Goal: Task Accomplishment & Management: Manage account settings

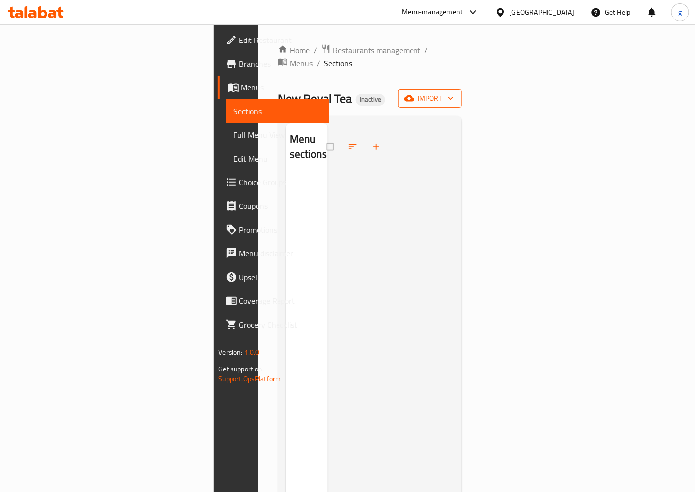
click at [414, 93] on icon "button" at bounding box center [409, 98] width 10 height 10
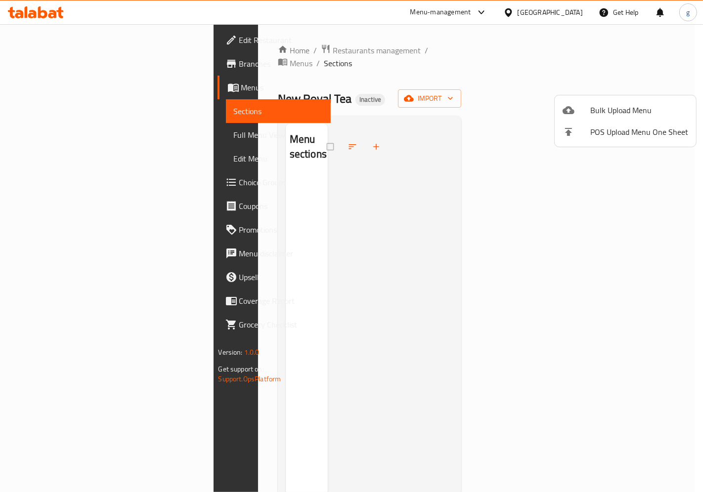
click at [63, 82] on div at bounding box center [351, 246] width 703 height 492
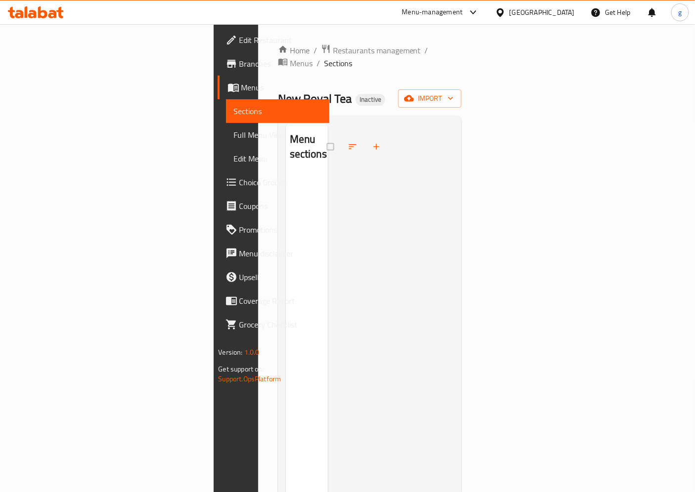
click at [241, 89] on span "Menus" at bounding box center [281, 88] width 81 height 12
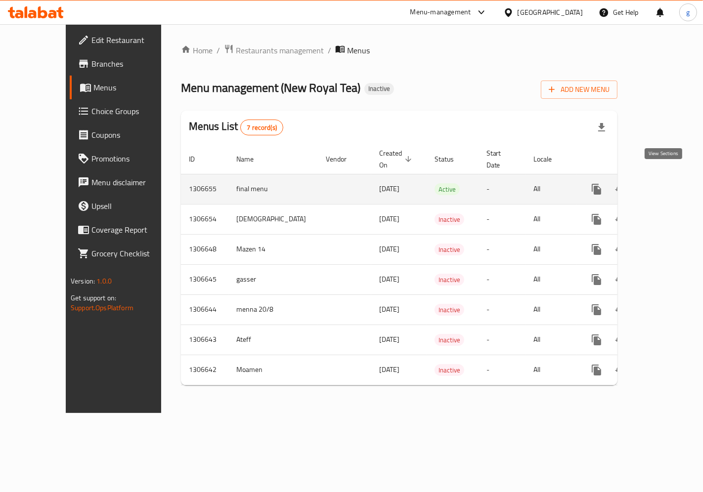
click at [668, 183] on icon "enhanced table" at bounding box center [668, 189] width 12 height 12
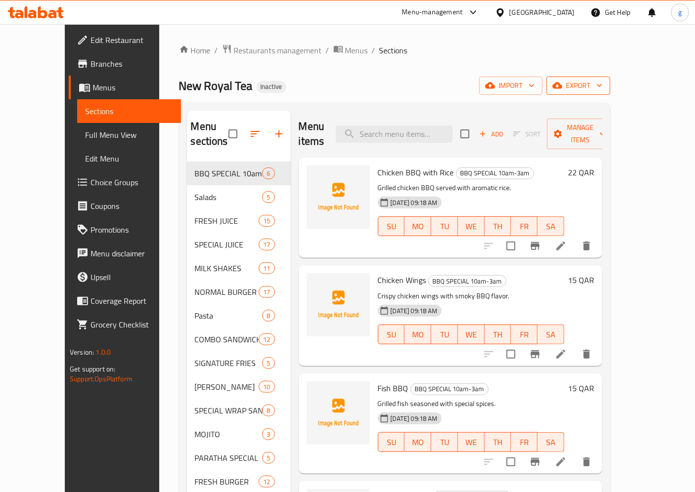
click at [562, 89] on icon "button" at bounding box center [557, 86] width 10 height 10
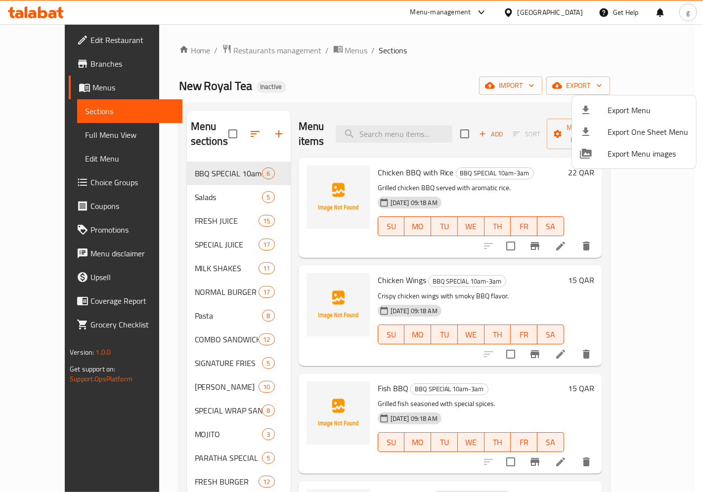
click at [579, 57] on div at bounding box center [351, 246] width 703 height 492
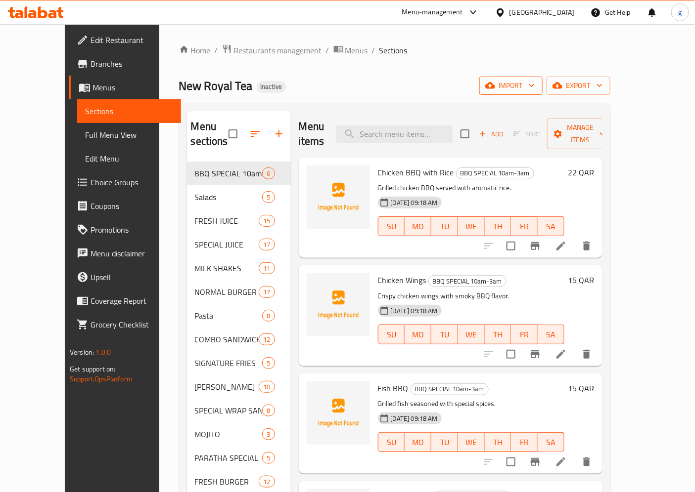
click at [534, 84] on span "import" at bounding box center [510, 86] width 47 height 12
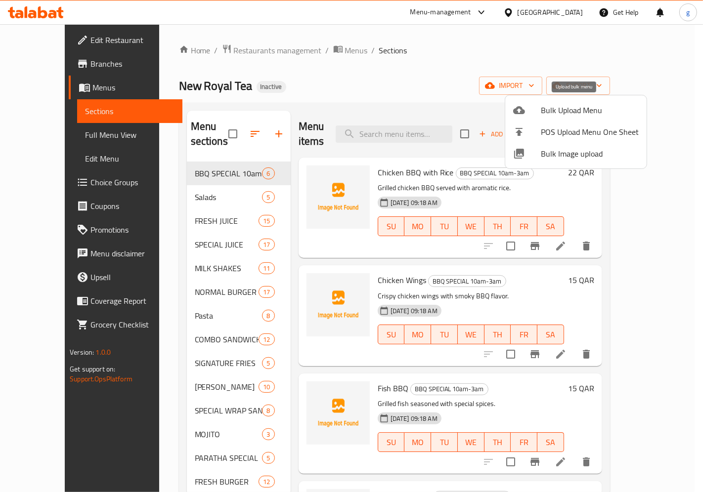
click at [570, 107] on span "Bulk Upload Menu" at bounding box center [590, 110] width 98 height 12
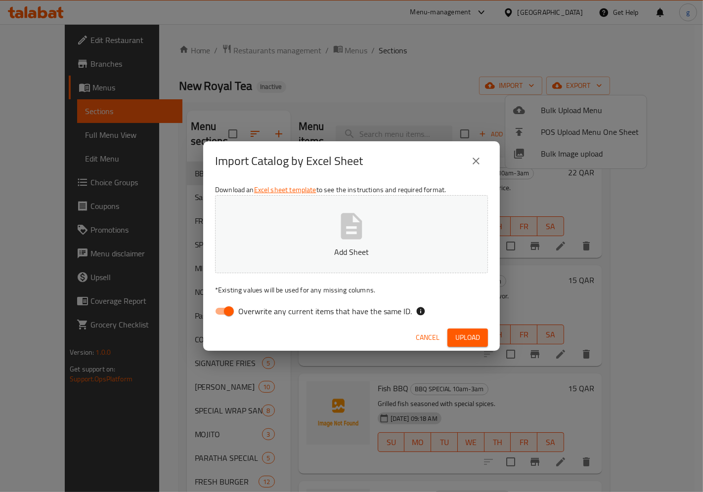
click at [228, 309] on input "Overwrite any current items that have the same ID." at bounding box center [229, 311] width 56 height 19
checkbox input "false"
click at [277, 257] on p "Add Sheet" at bounding box center [351, 252] width 242 height 12
click at [479, 339] on span "Upload" at bounding box center [467, 338] width 25 height 12
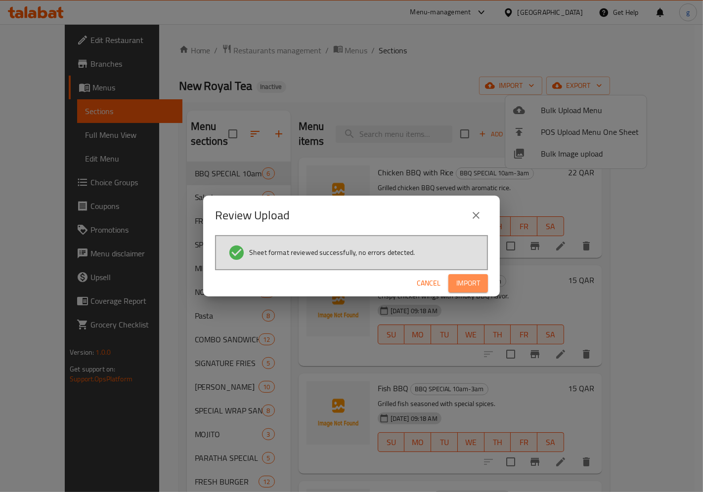
click at [468, 286] on span "Import" at bounding box center [468, 283] width 24 height 12
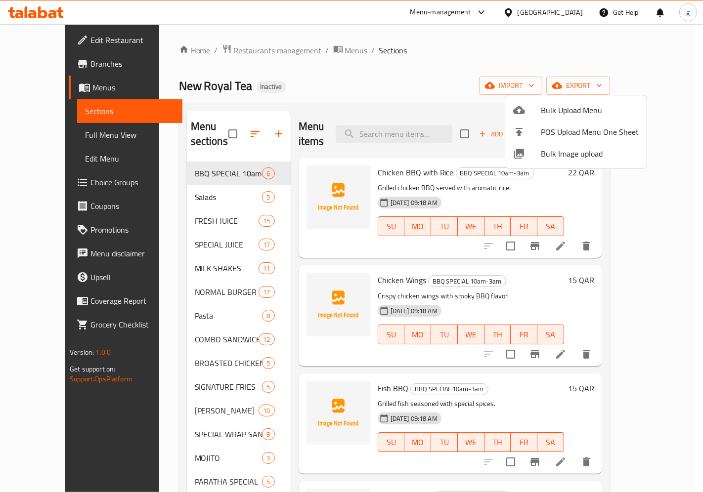
click at [692, 118] on div at bounding box center [351, 246] width 703 height 492
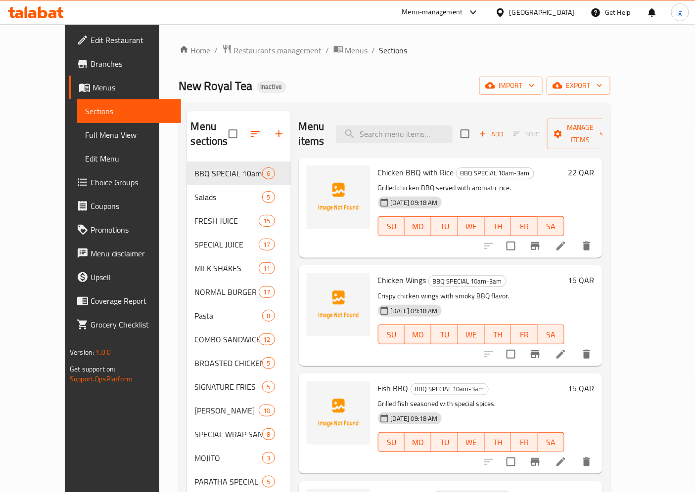
click at [630, 118] on div "Home / Restaurants management / Menus / Sections New Royal Tea Inactive import …" at bounding box center [394, 452] width 471 height 857
click at [85, 140] on span "Full Menu View" at bounding box center [129, 135] width 88 height 12
click at [85, 134] on span "Full Menu View" at bounding box center [129, 135] width 88 height 12
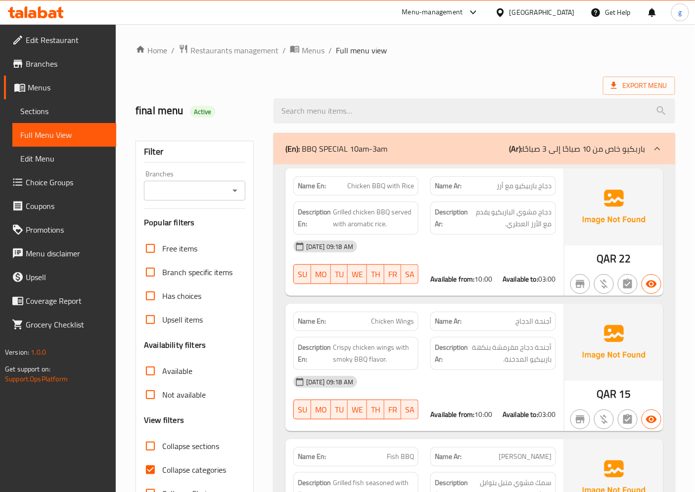
scroll to position [110, 0]
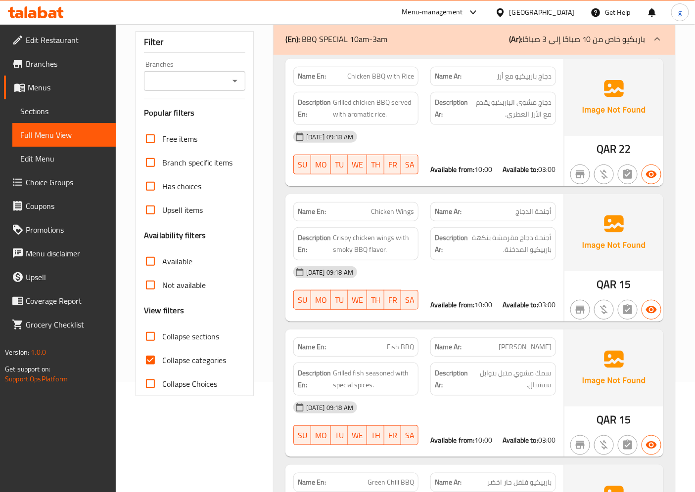
click at [149, 362] on input "Collapse categories" at bounding box center [150, 361] width 24 height 24
checkbox input "false"
click at [154, 337] on input "Collapse sections" at bounding box center [150, 337] width 24 height 24
checkbox input "true"
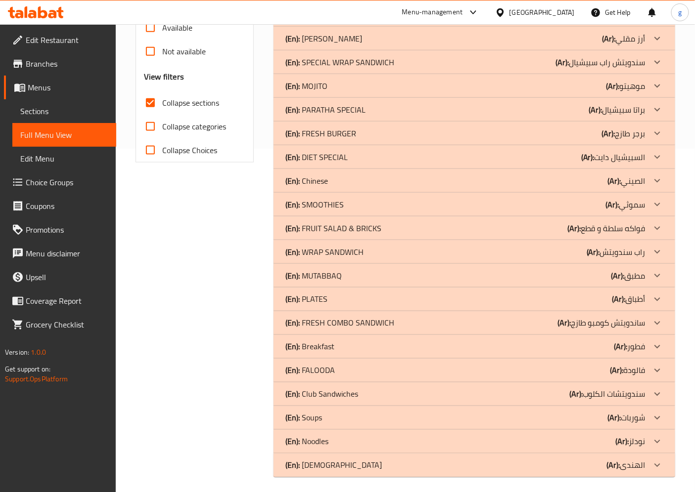
scroll to position [348, 0]
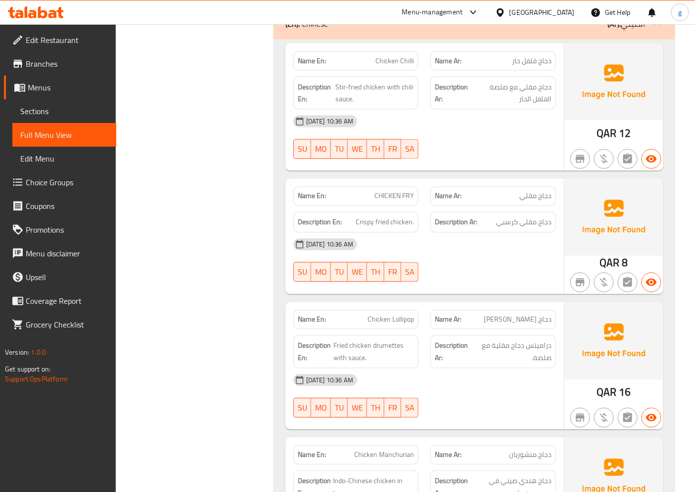
scroll to position [293, 0]
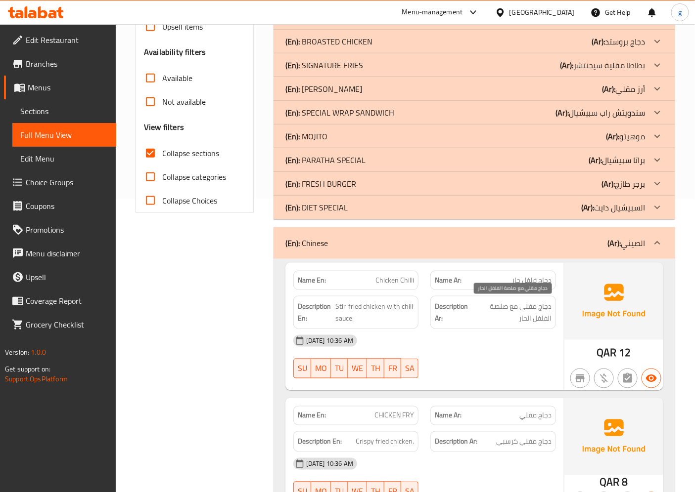
click at [501, 309] on span "دجاج مقلي مع صلصة الفلفل الحار" at bounding box center [511, 313] width 79 height 24
click at [491, 307] on span "دجاج مقلي مع صلصة الفلفل الحار" at bounding box center [511, 313] width 79 height 24
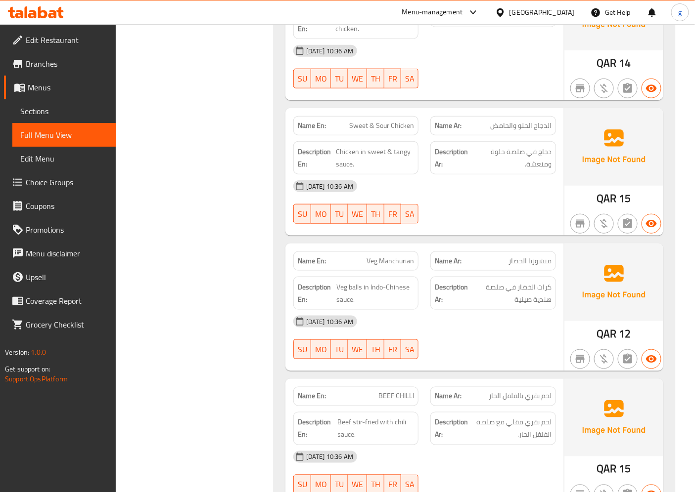
scroll to position [1344, 0]
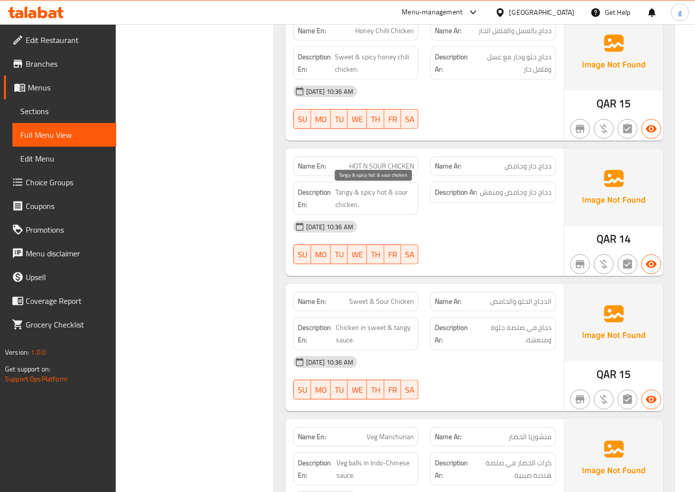
click at [388, 198] on span "Tangy & spicy hot & sour chicken." at bounding box center [374, 198] width 79 height 24
click at [525, 259] on div at bounding box center [492, 265] width 137 height 12
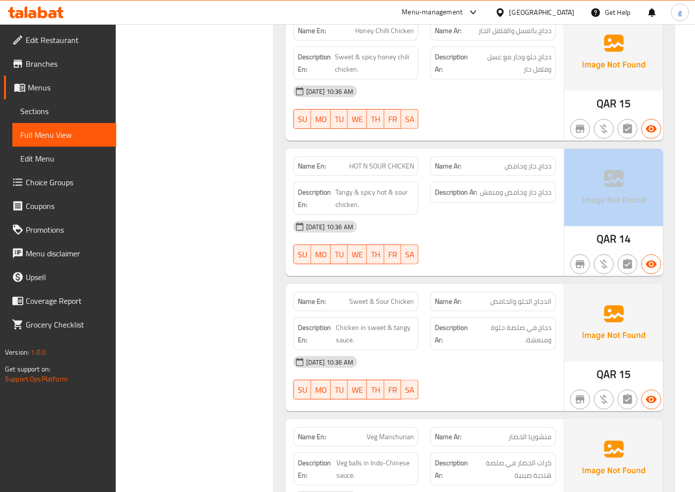
click at [525, 259] on div at bounding box center [492, 265] width 137 height 12
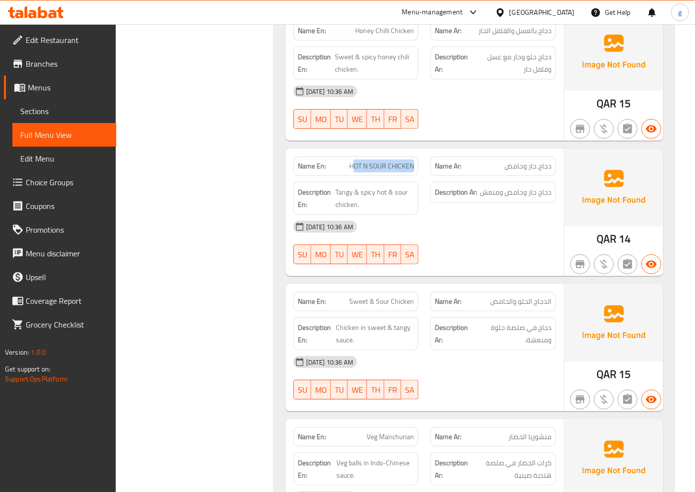
drag, startPoint x: 352, startPoint y: 167, endPoint x: 416, endPoint y: 167, distance: 64.3
click at [416, 167] on div "Name En: HOT N SOUR CHICKEN" at bounding box center [356, 166] width 126 height 19
copy span "OT N SOUR CHICKEN"
click at [69, 105] on span "Sections" at bounding box center [64, 111] width 88 height 12
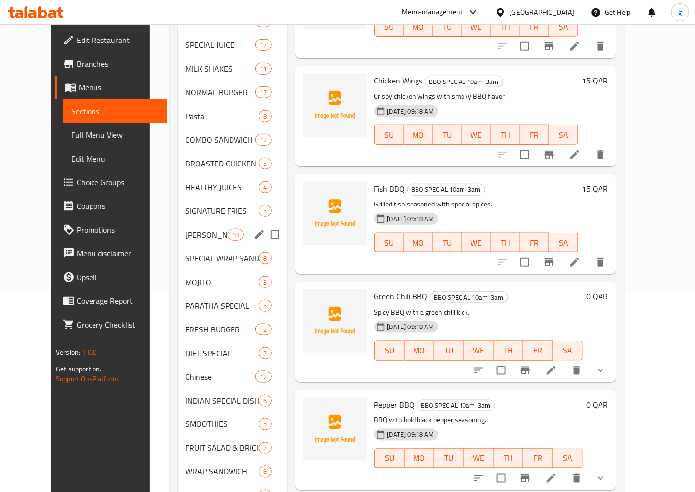
scroll to position [220, 0]
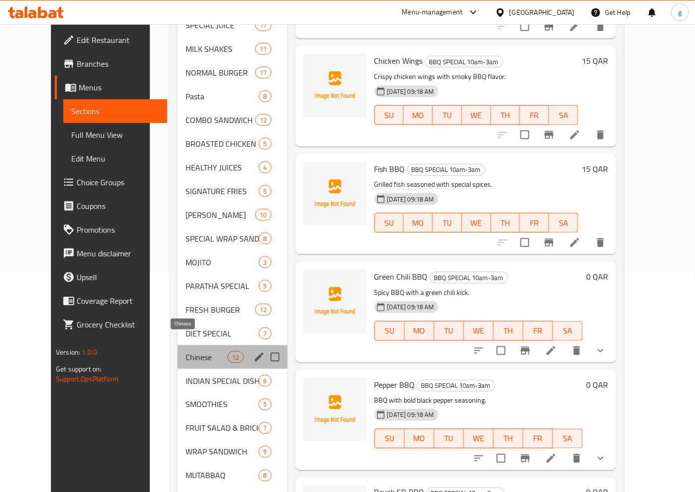
click at [191, 352] on span "Chinese" at bounding box center [206, 358] width 42 height 12
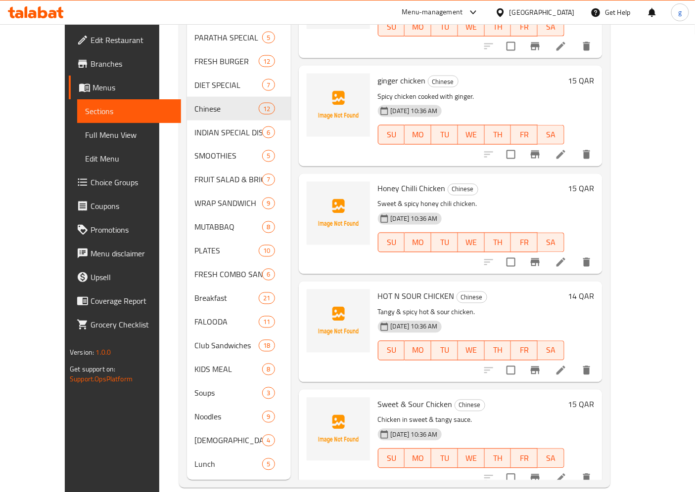
scroll to position [165, 0]
click at [565, 365] on icon at bounding box center [560, 369] width 9 height 9
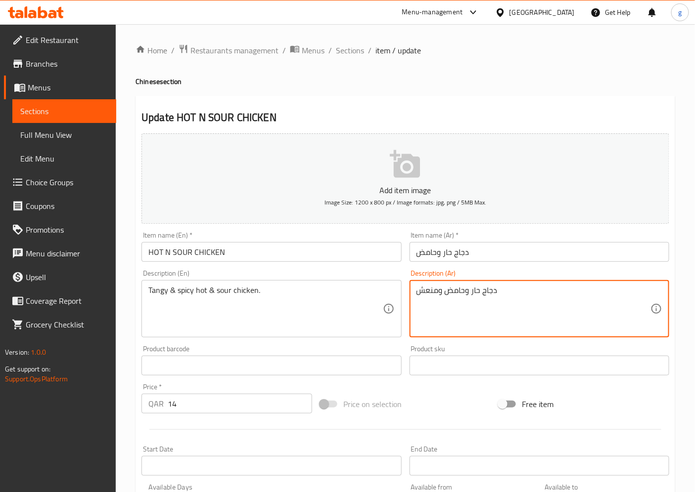
click at [462, 308] on textarea "دجاج حار وحامض ومنعش" at bounding box center [533, 309] width 234 height 47
click at [453, 304] on textarea "دجاج حار وحامض ومنعش" at bounding box center [533, 309] width 234 height 47
click at [446, 303] on textarea "دجاج حار وحامض ومنعش" at bounding box center [533, 309] width 234 height 47
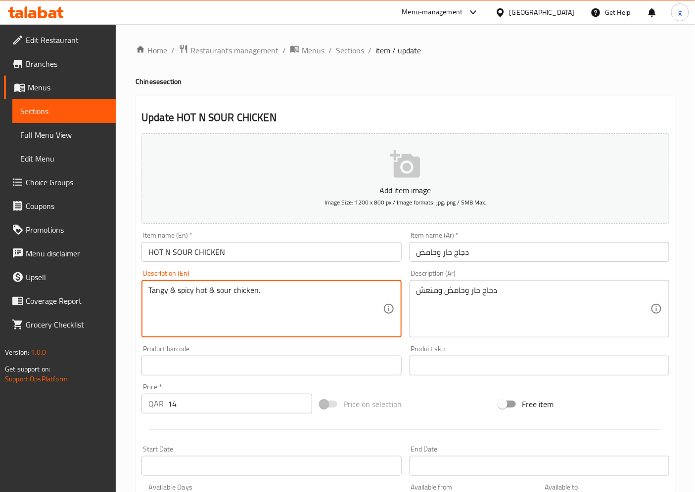
click at [167, 297] on textarea "Tangy & spicy hot & sour chicken." at bounding box center [265, 309] width 234 height 47
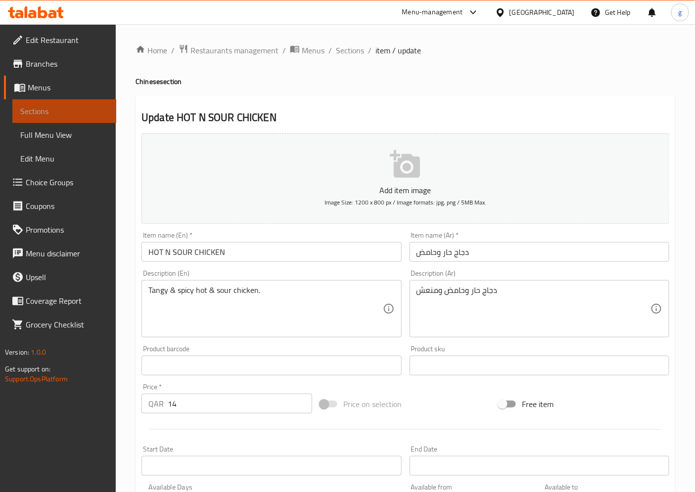
click at [24, 103] on link "Sections" at bounding box center [64, 111] width 104 height 24
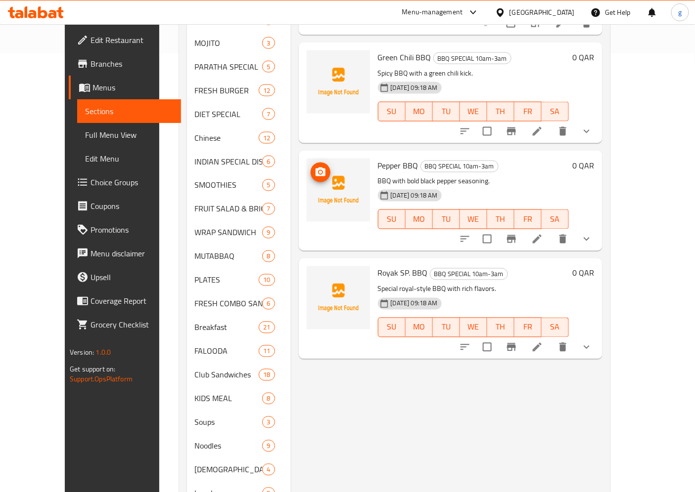
scroll to position [468, 0]
